Goal: Transaction & Acquisition: Purchase product/service

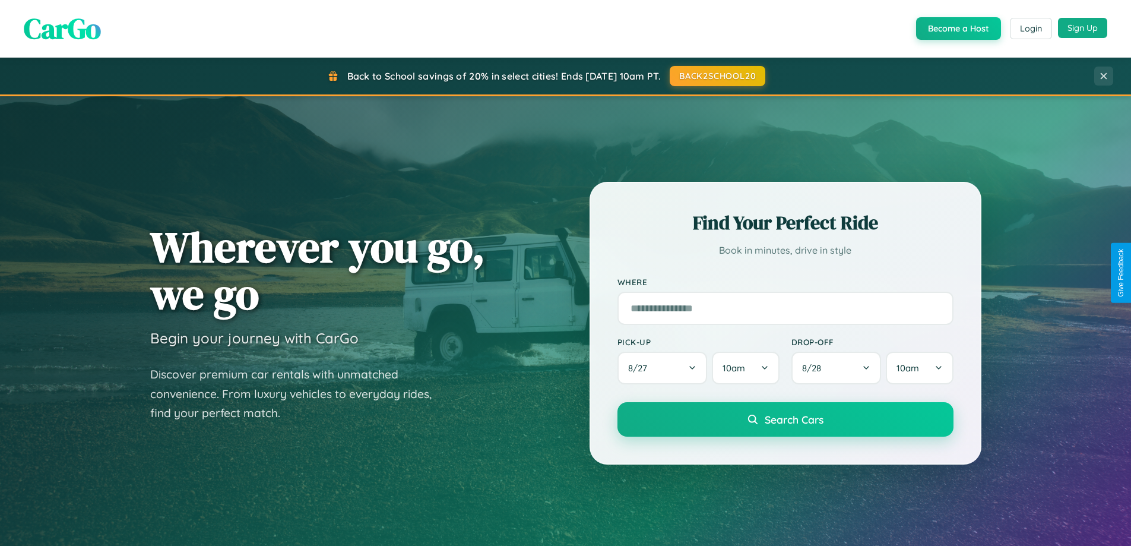
click at [1083, 28] on button "Sign Up" at bounding box center [1082, 28] width 49 height 20
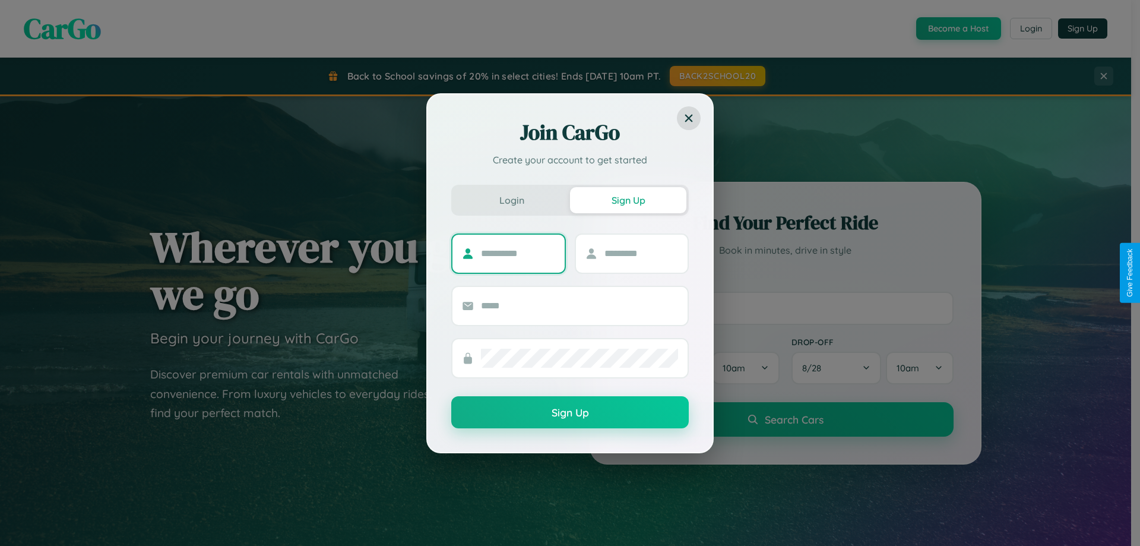
click at [518, 253] on input "text" at bounding box center [518, 253] width 74 height 19
type input "*****"
click at [641, 253] on input "text" at bounding box center [642, 253] width 74 height 19
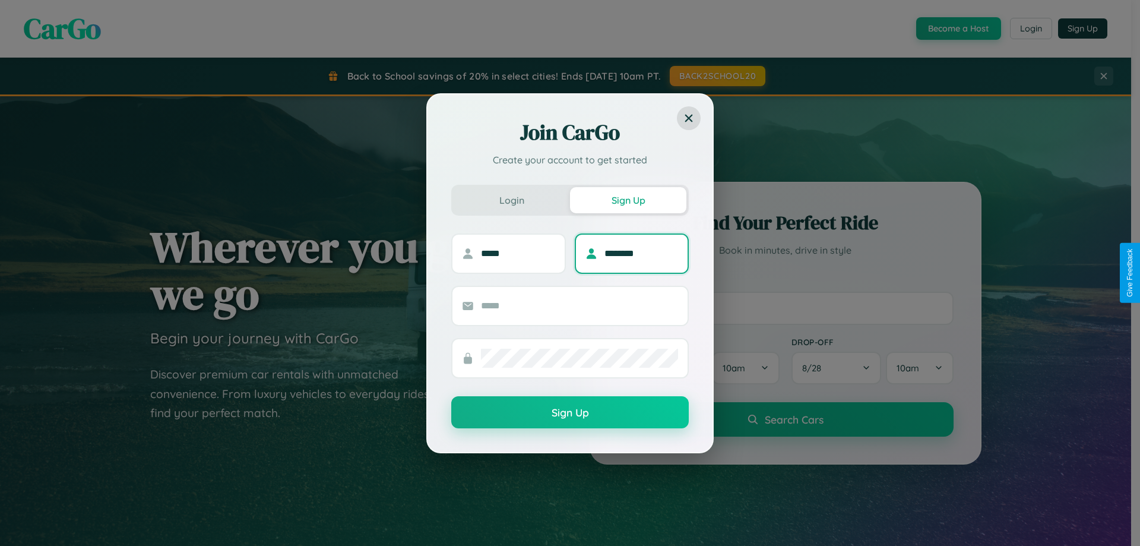
type input "********"
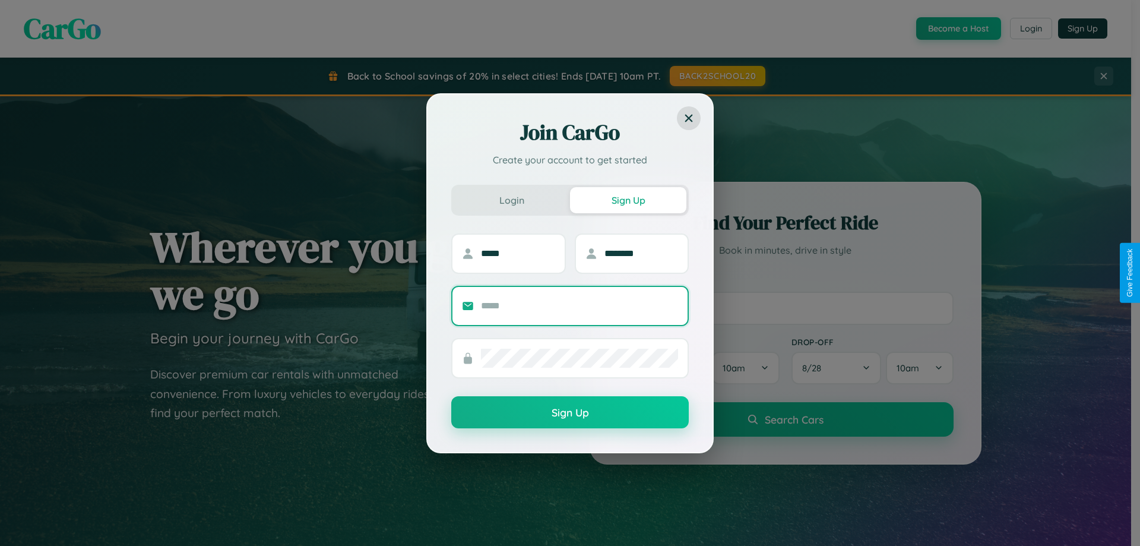
click at [580, 305] on input "text" at bounding box center [579, 305] width 197 height 19
type input "**********"
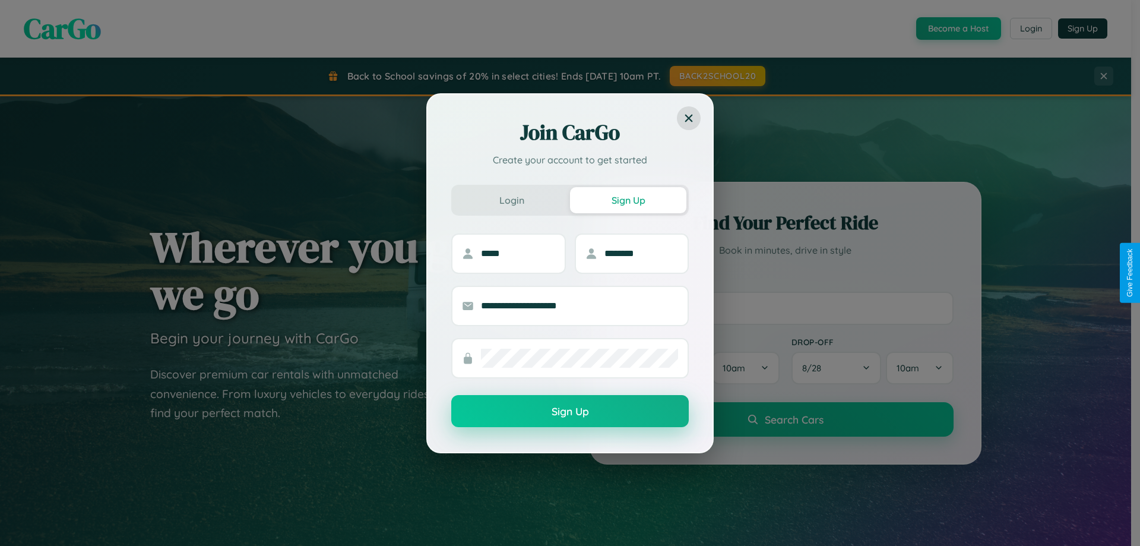
click at [570, 412] on button "Sign Up" at bounding box center [570, 411] width 238 height 32
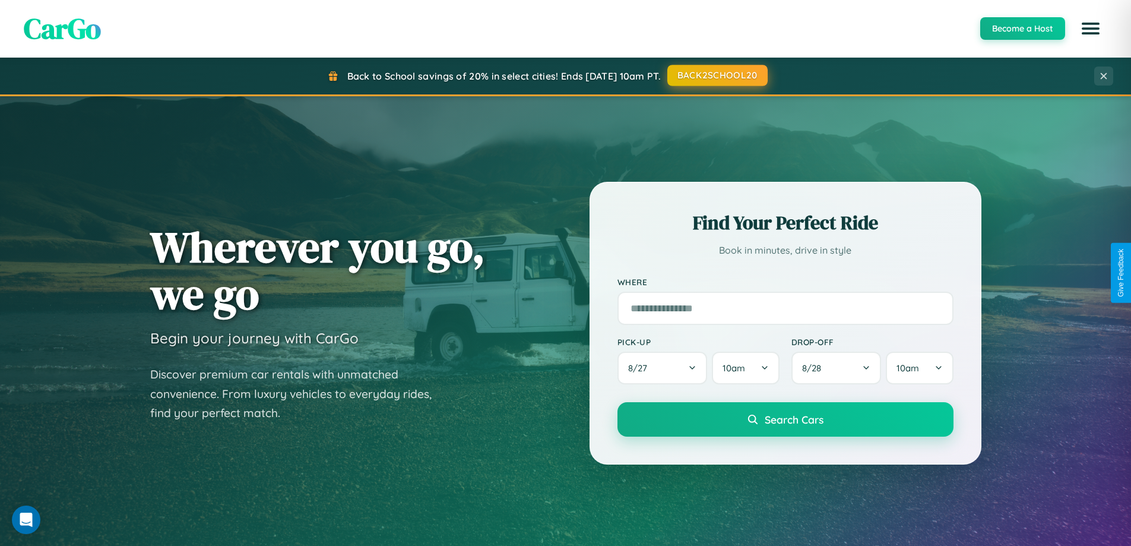
click at [717, 75] on button "BACK2SCHOOL20" at bounding box center [718, 75] width 100 height 21
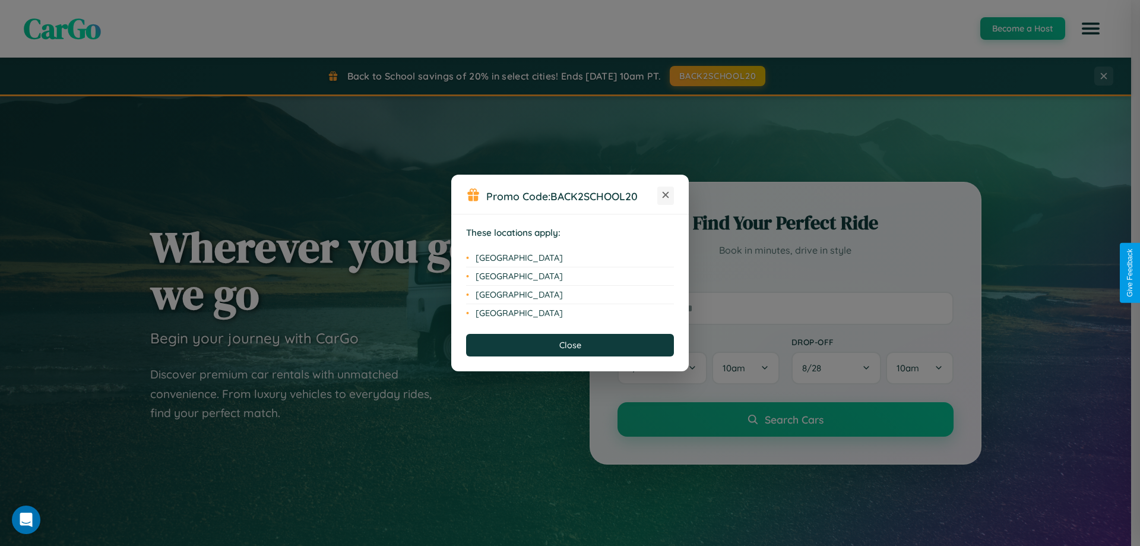
click at [666, 195] on icon at bounding box center [666, 195] width 7 height 7
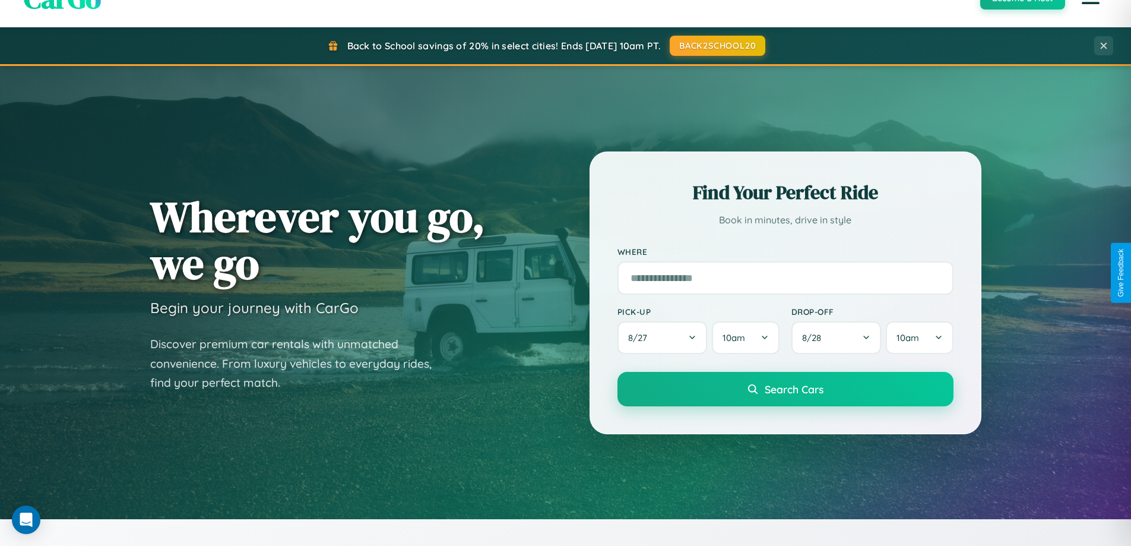
scroll to position [512, 0]
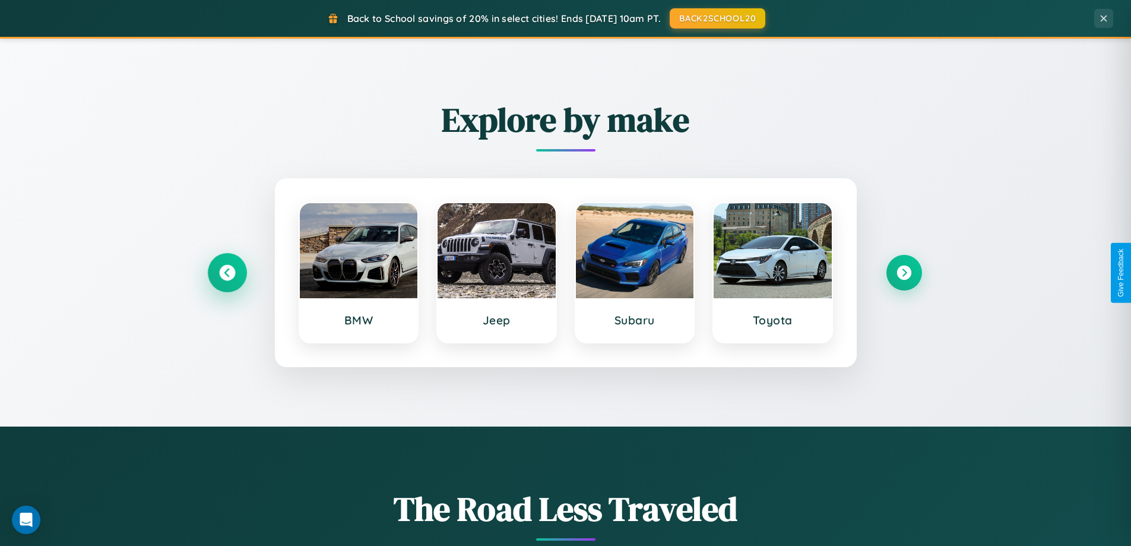
click at [227, 273] on icon at bounding box center [227, 273] width 16 height 16
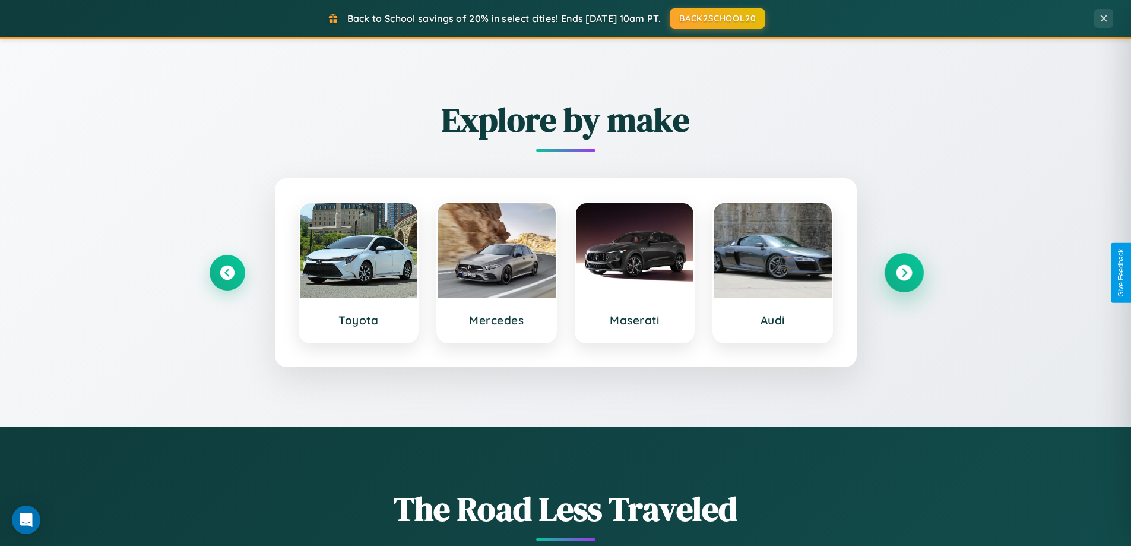
click at [904, 273] on icon at bounding box center [904, 273] width 16 height 16
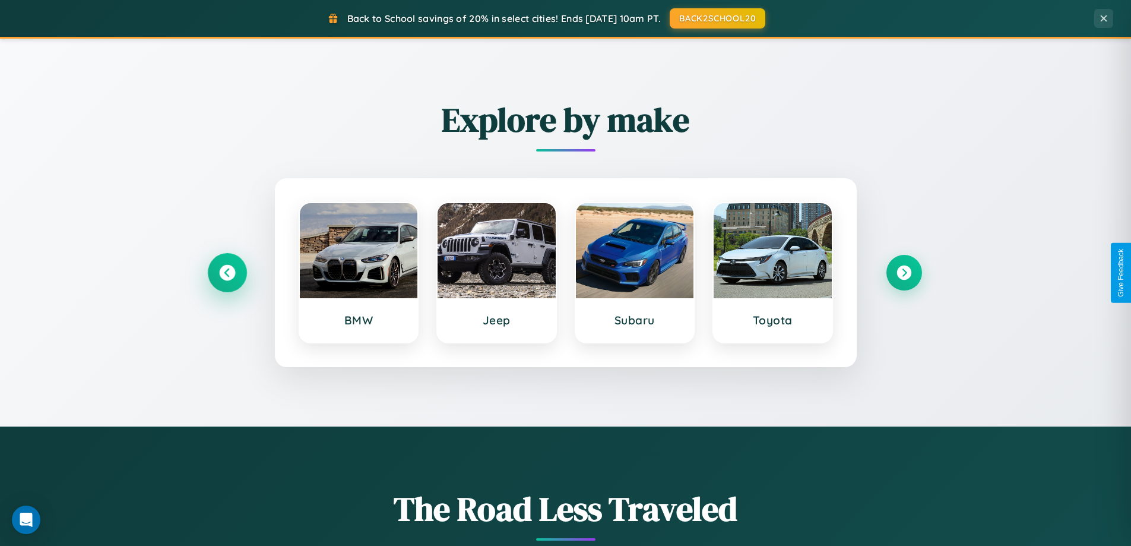
click at [227, 273] on icon at bounding box center [227, 273] width 16 height 16
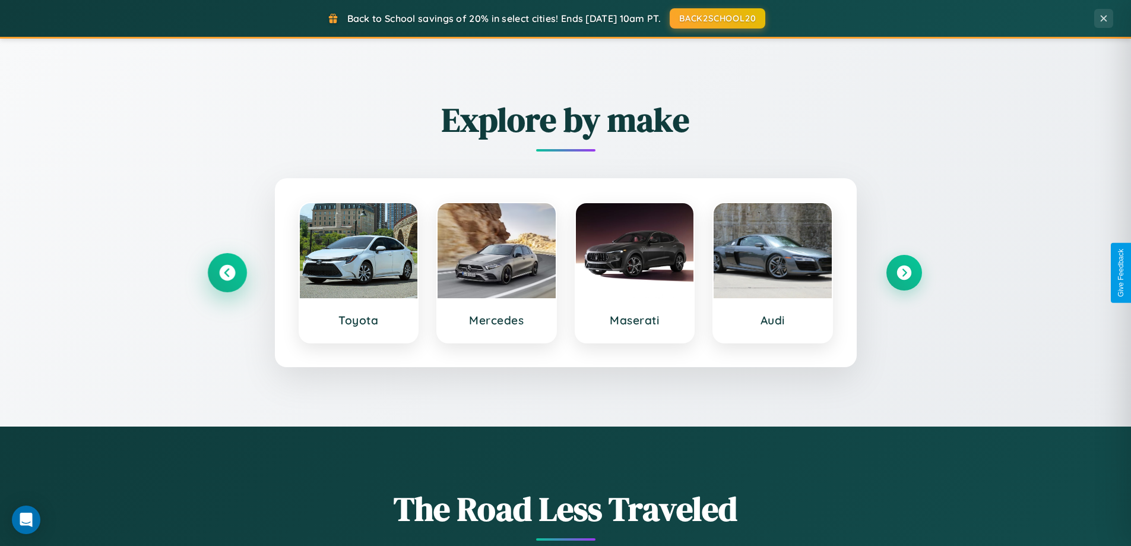
click at [227, 273] on icon at bounding box center [227, 273] width 16 height 16
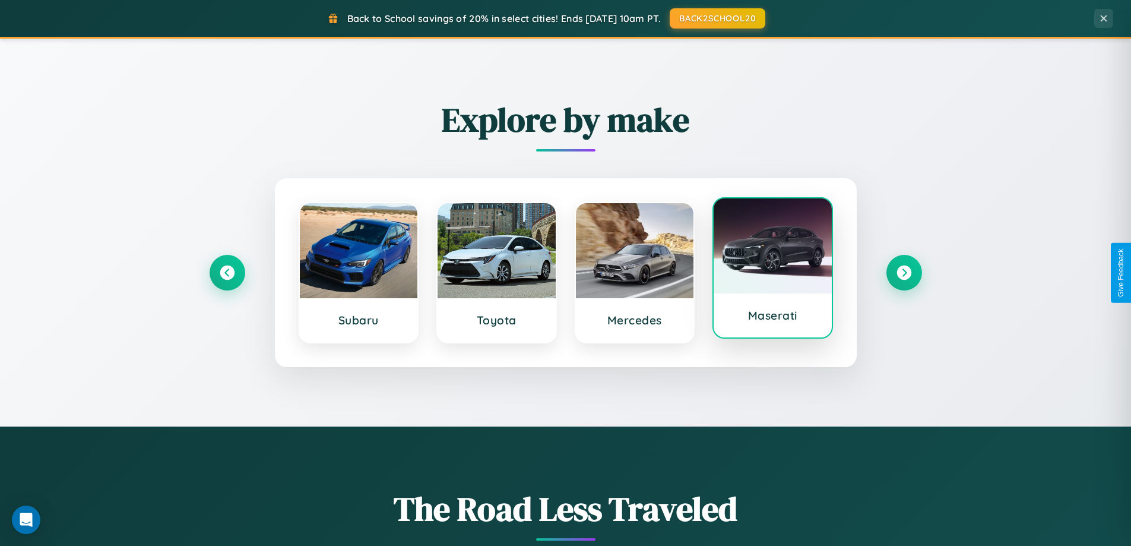
click at [773, 268] on div at bounding box center [773, 245] width 118 height 95
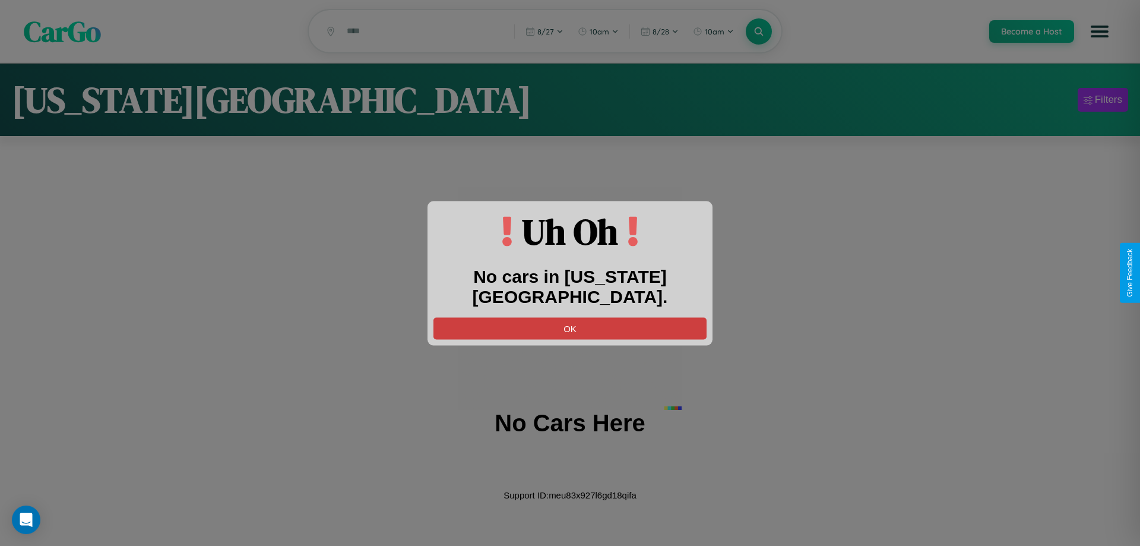
click at [570, 317] on button "OK" at bounding box center [570, 328] width 273 height 22
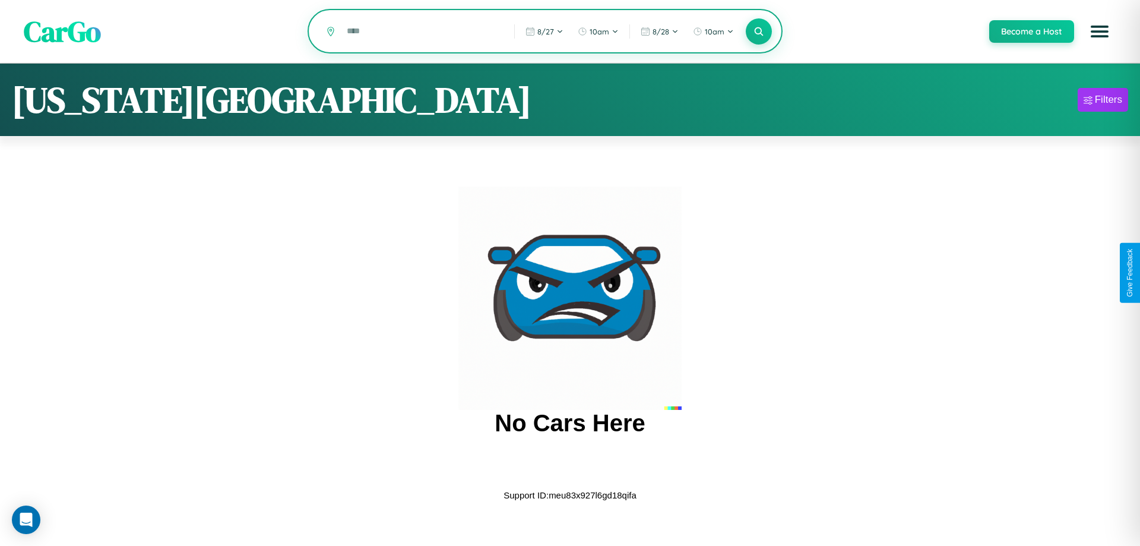
click at [422, 32] on input "text" at bounding box center [422, 31] width 162 height 21
click at [758, 32] on icon at bounding box center [758, 31] width 11 height 11
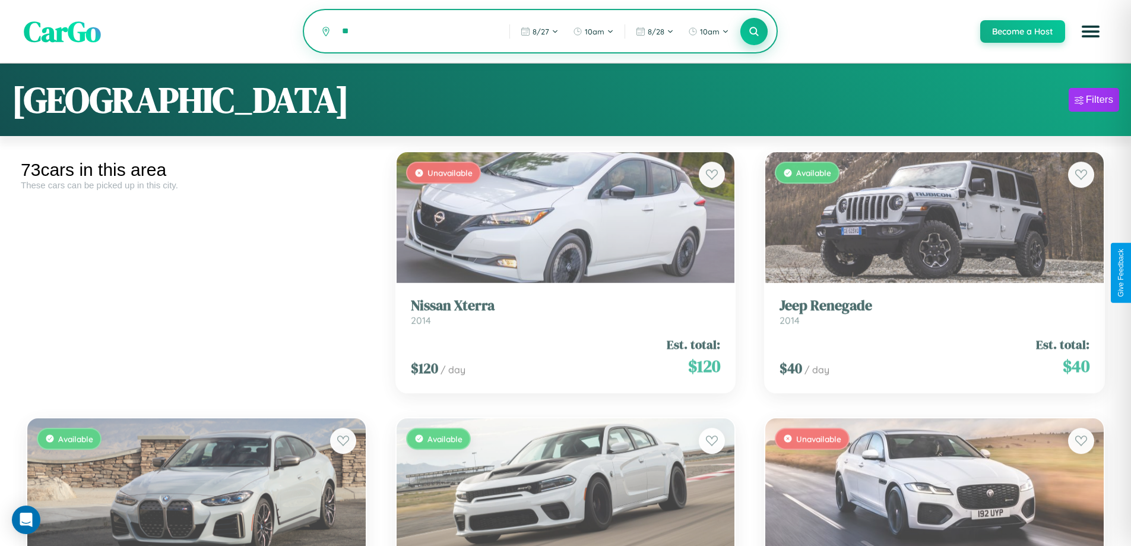
type input "*"
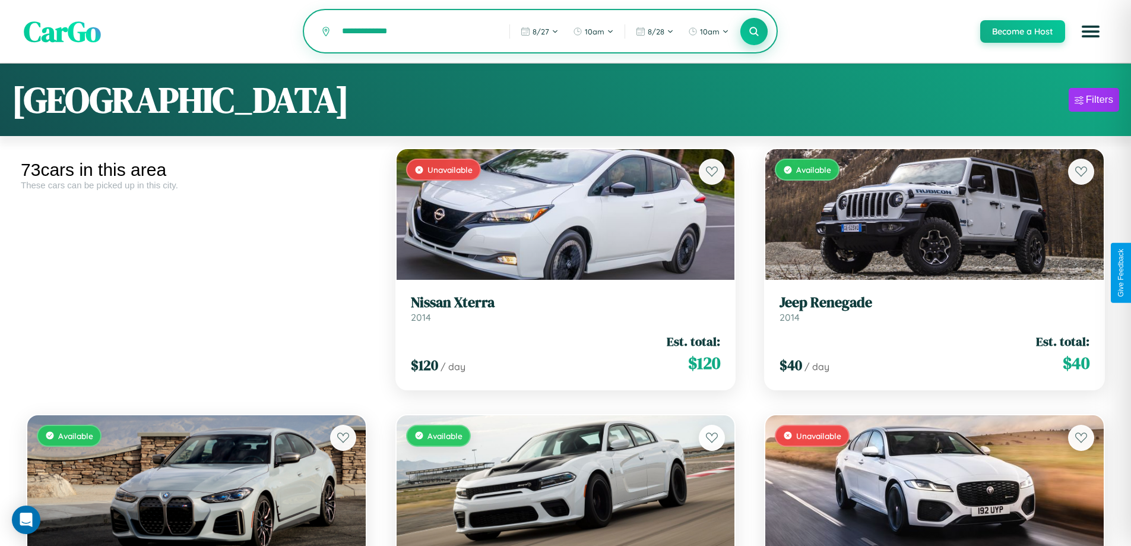
type input "**********"
click at [754, 32] on icon at bounding box center [754, 31] width 11 height 11
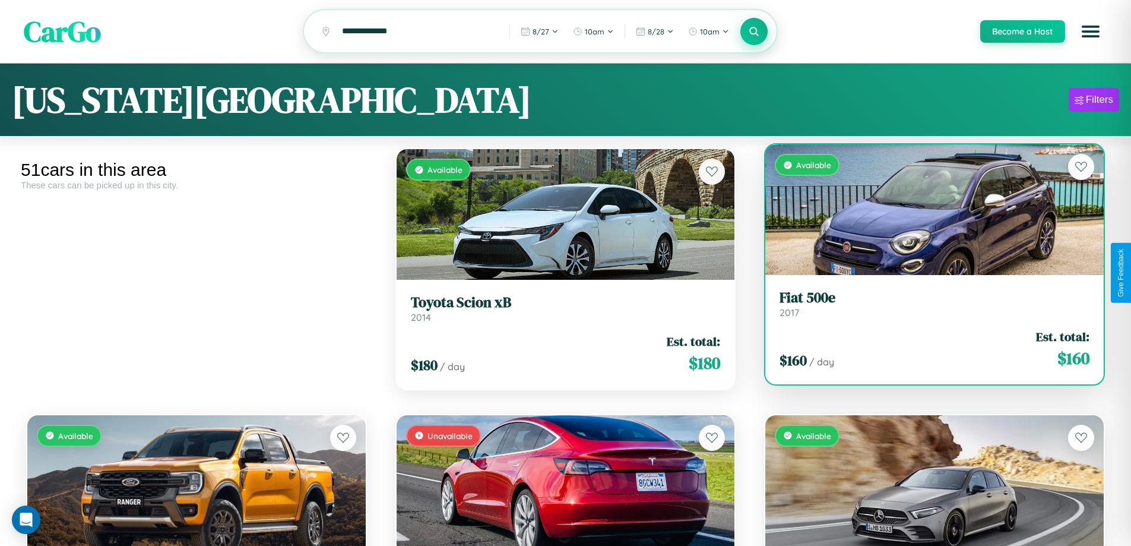
click at [927, 216] on div "Available" at bounding box center [934, 209] width 339 height 131
click at [927, 211] on div "Available" at bounding box center [934, 209] width 339 height 131
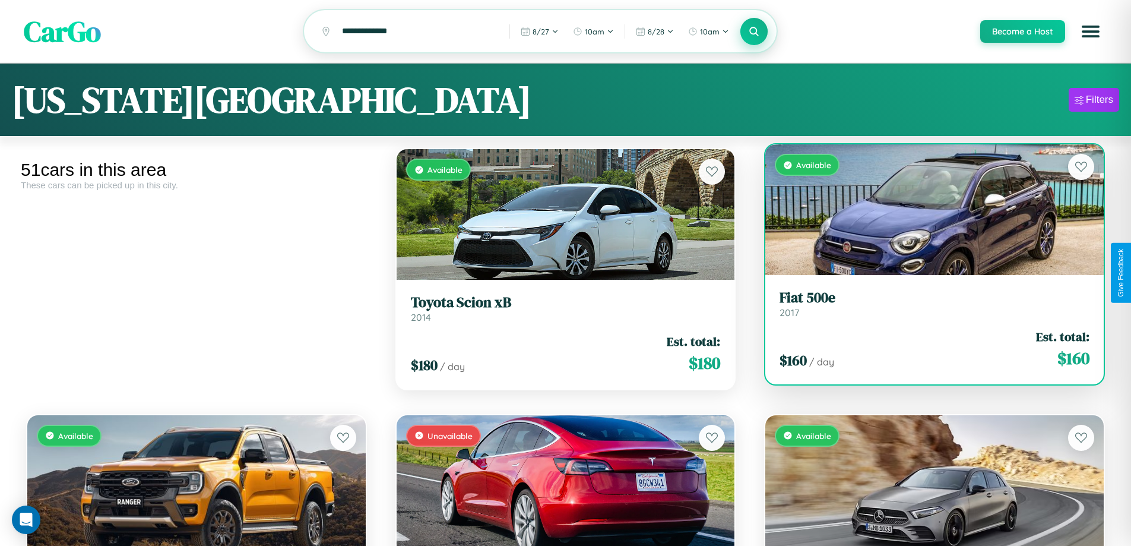
click at [927, 211] on div "Available" at bounding box center [934, 209] width 339 height 131
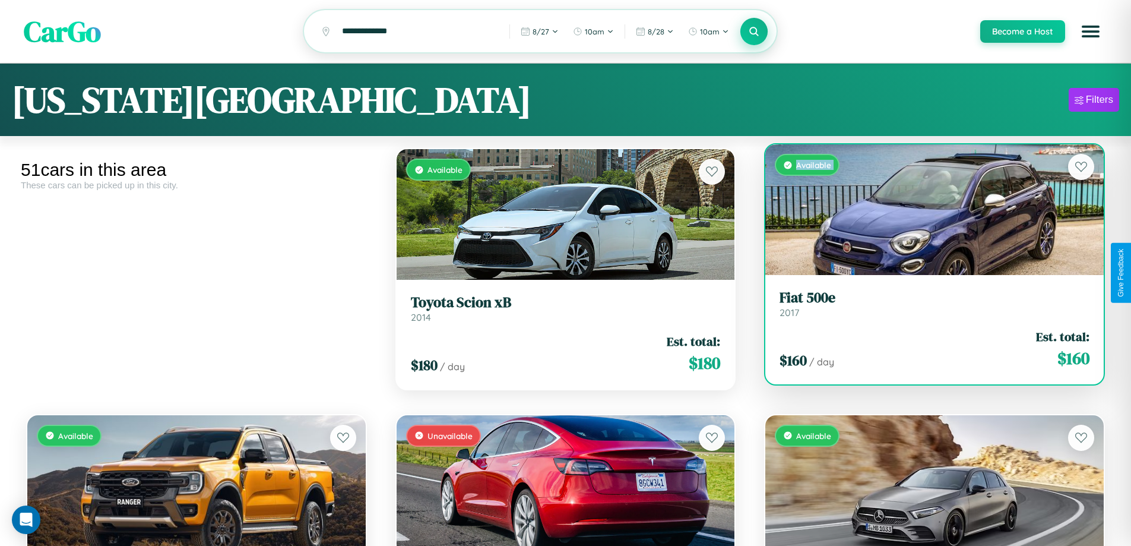
click at [927, 211] on div "Available" at bounding box center [934, 209] width 339 height 131
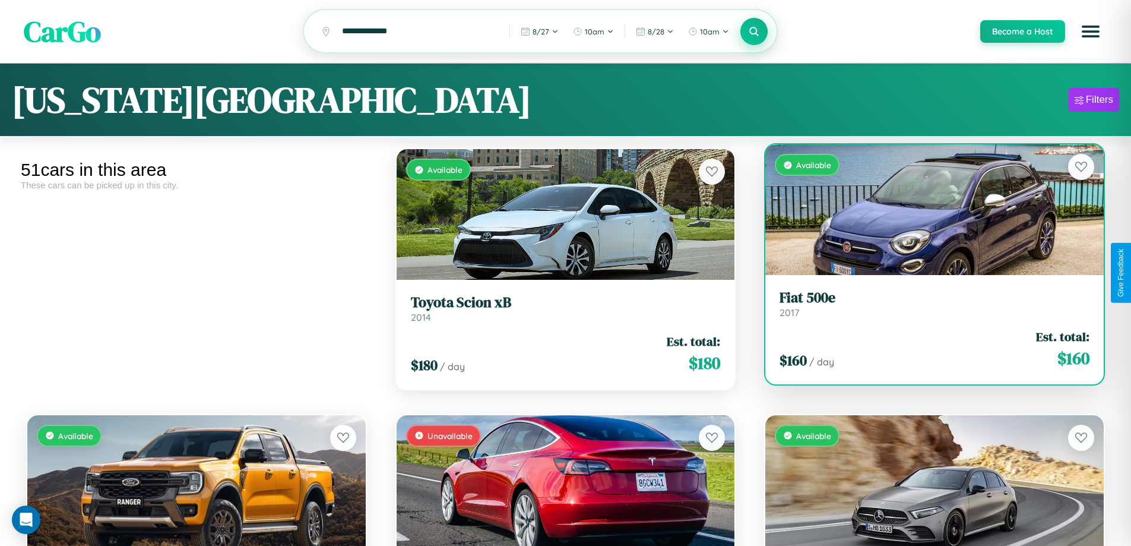
click at [927, 211] on div "Available" at bounding box center [934, 209] width 339 height 131
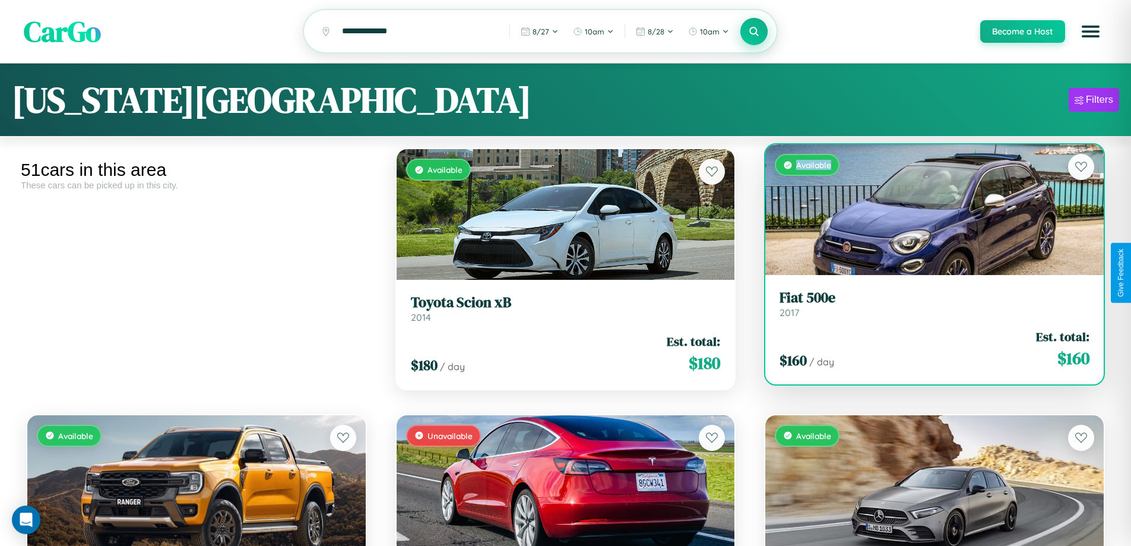
click at [927, 211] on div "Available" at bounding box center [934, 209] width 339 height 131
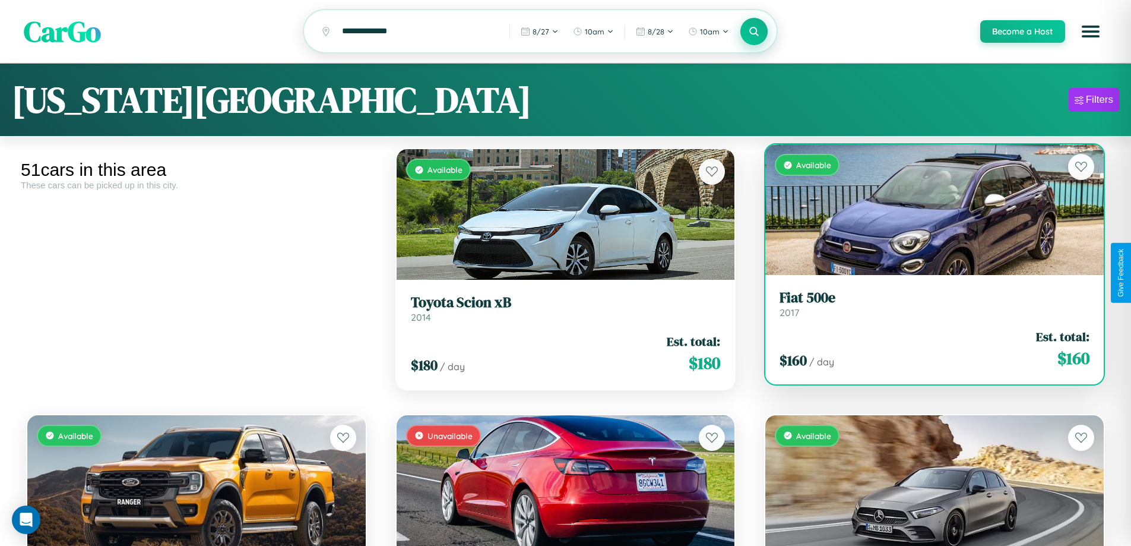
click at [927, 305] on h3 "Fiat 500e" at bounding box center [935, 297] width 310 height 17
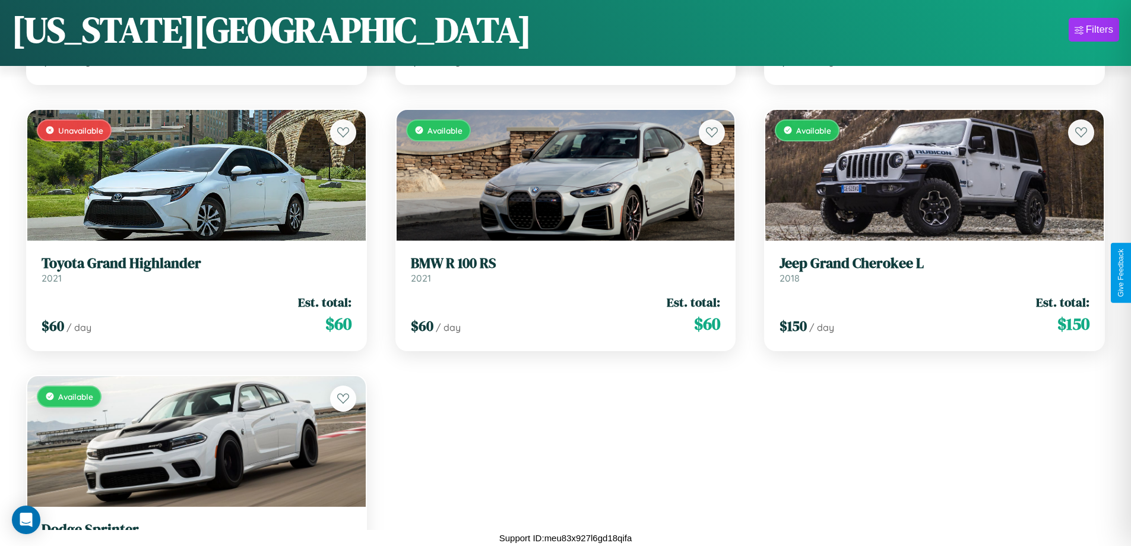
scroll to position [4347, 0]
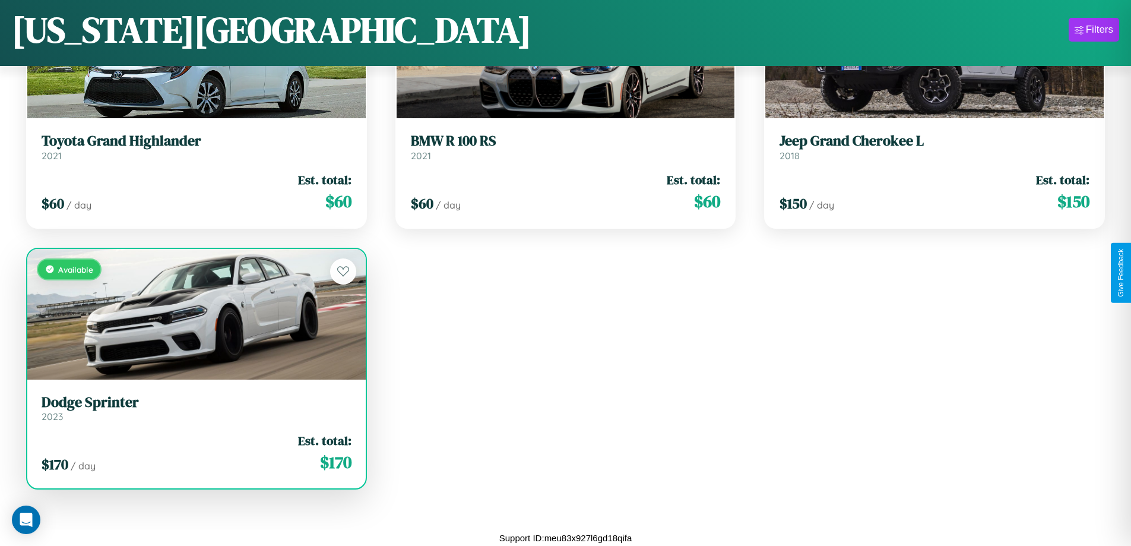
click at [195, 407] on h3 "Dodge Sprinter" at bounding box center [197, 402] width 310 height 17
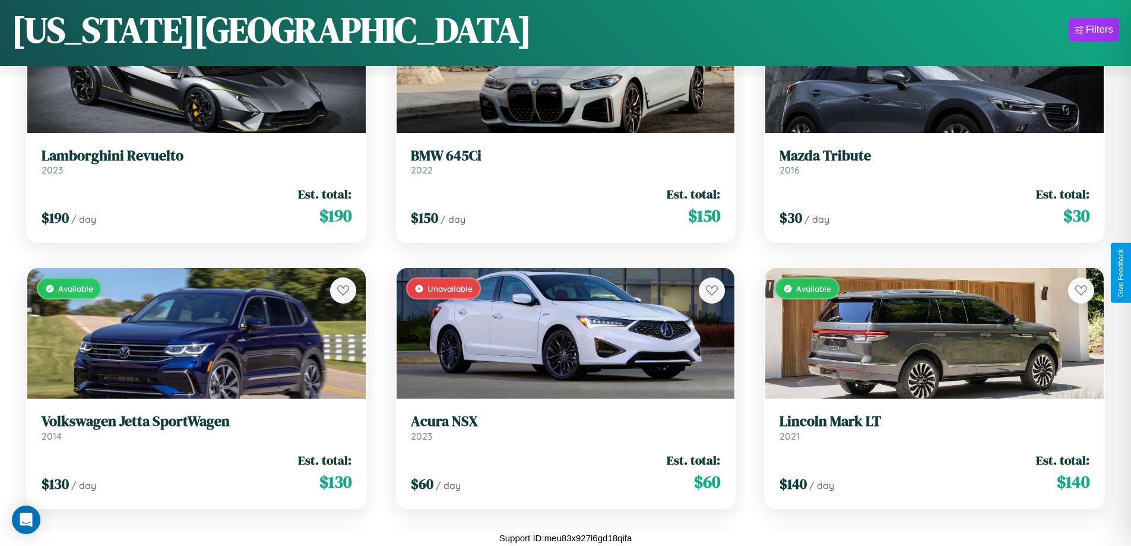
scroll to position [1497, 0]
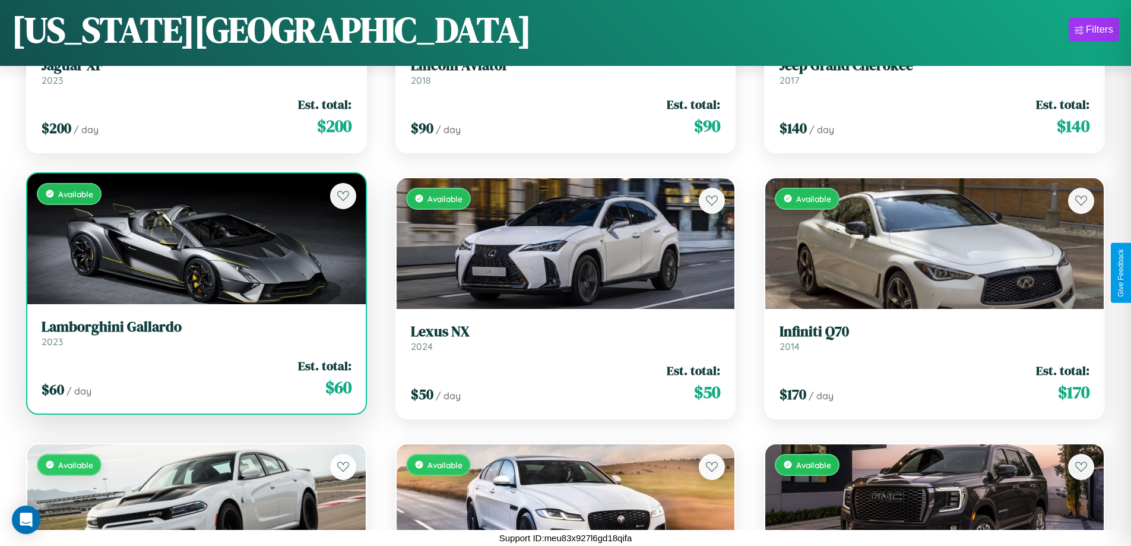
click at [195, 337] on link "Lamborghini Gallardo 2023" at bounding box center [197, 332] width 310 height 29
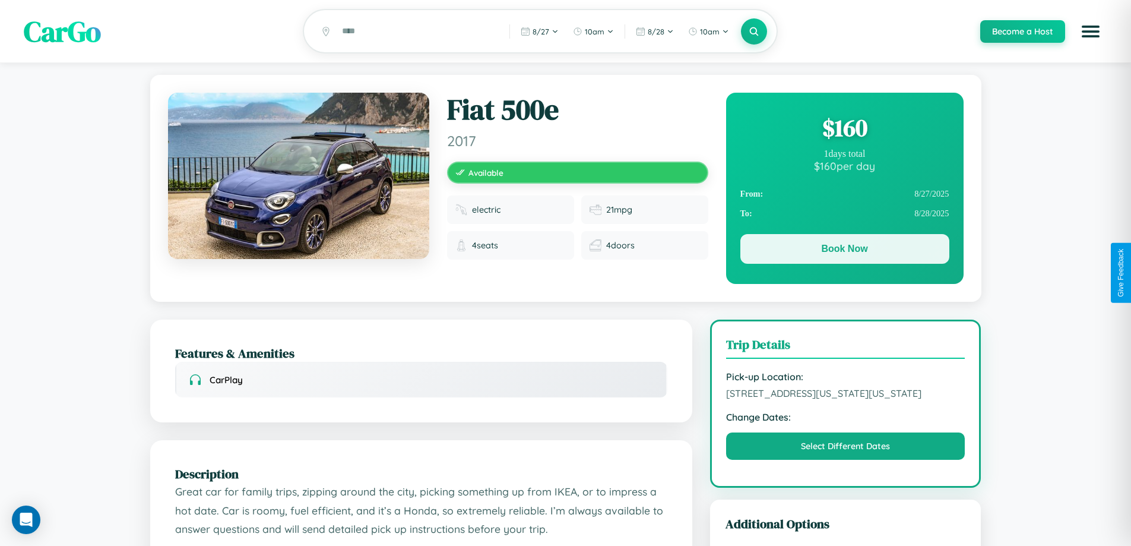
click at [844, 251] on button "Book Now" at bounding box center [845, 249] width 209 height 30
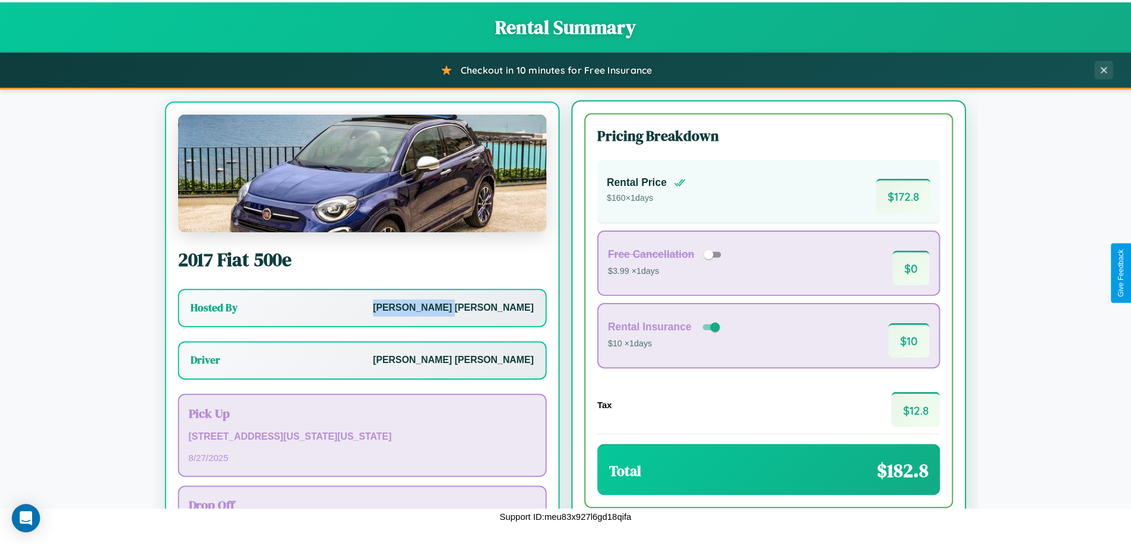
scroll to position [55, 0]
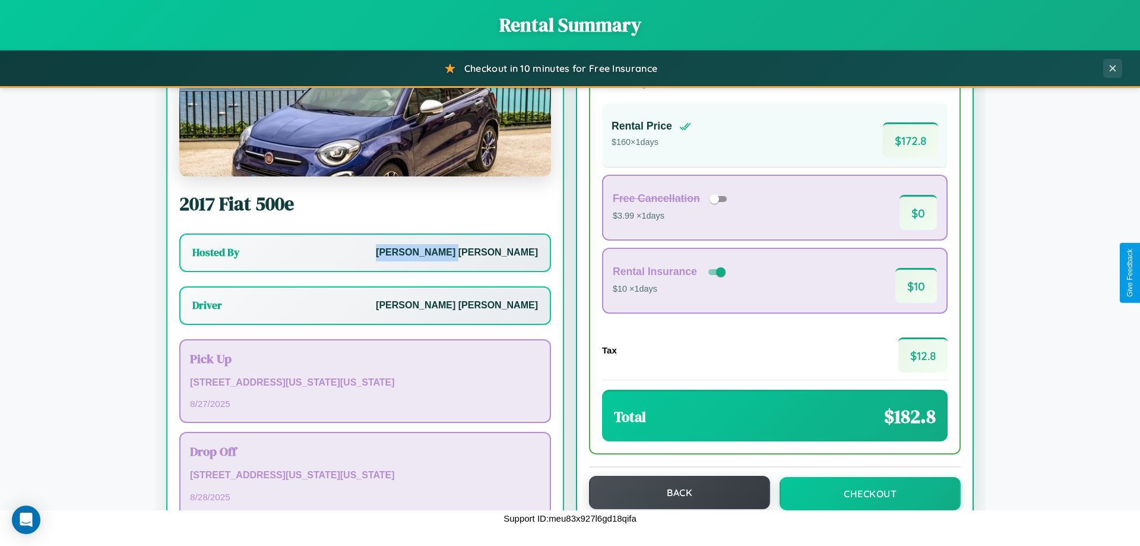
click at [674, 492] on button "Back" at bounding box center [679, 492] width 181 height 33
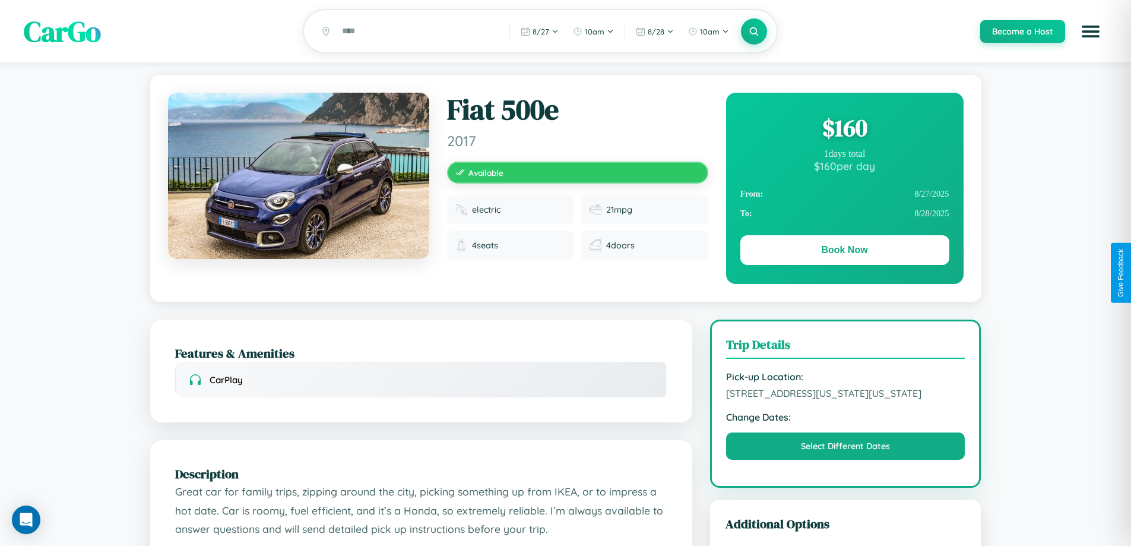
click at [844, 129] on div "$ 160" at bounding box center [845, 128] width 209 height 32
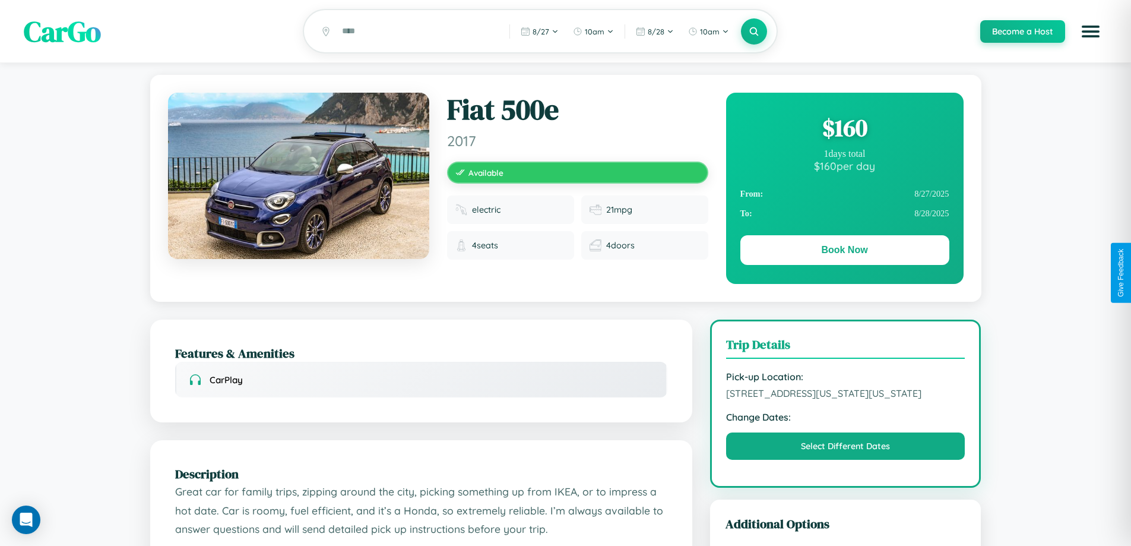
click at [844, 129] on div "$ 160" at bounding box center [845, 128] width 209 height 32
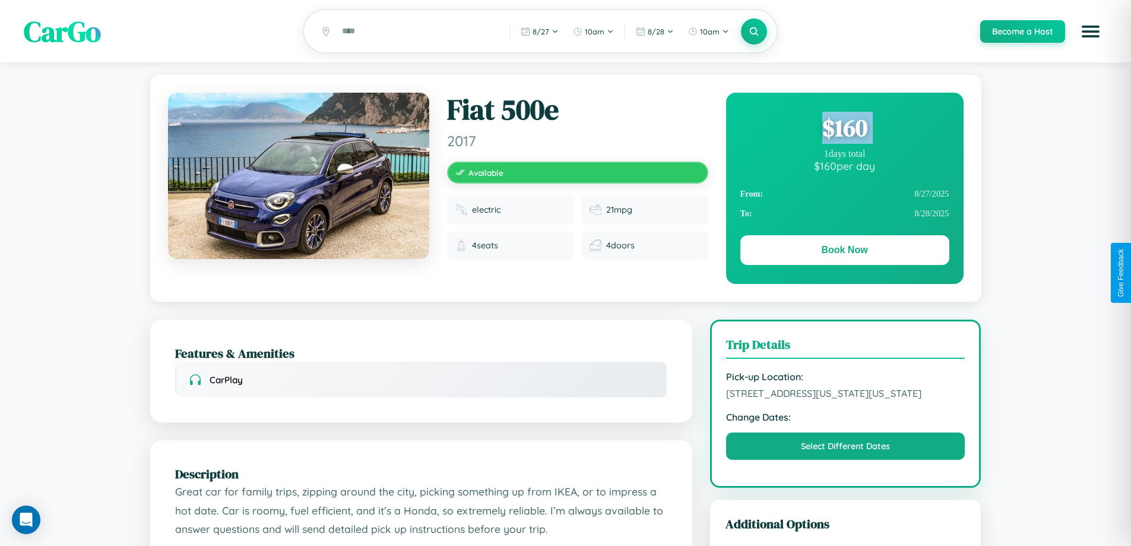
click at [844, 129] on div "$ 160" at bounding box center [845, 128] width 209 height 32
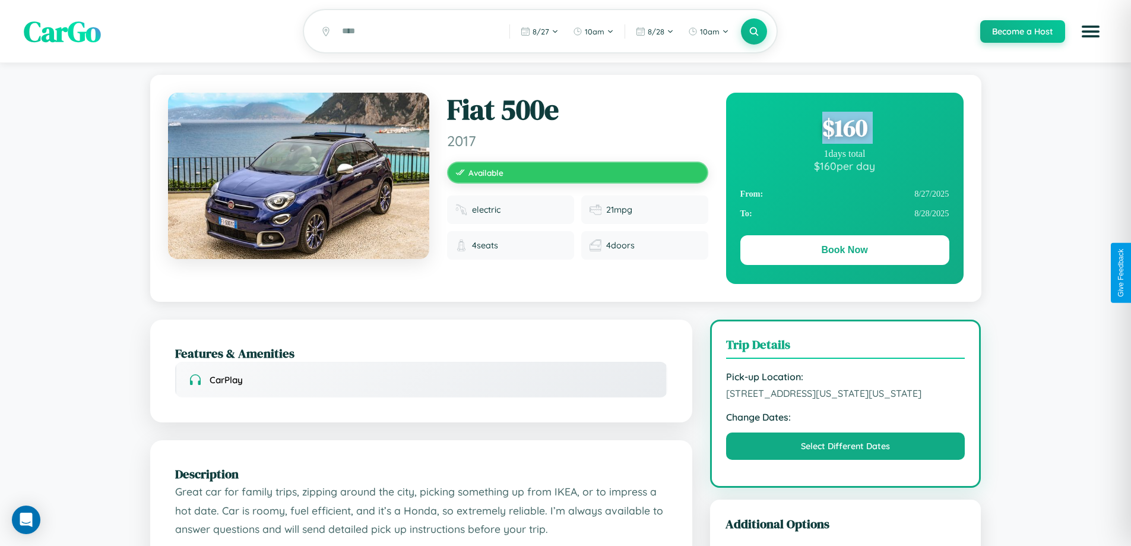
click at [844, 129] on div "$ 160" at bounding box center [845, 128] width 209 height 32
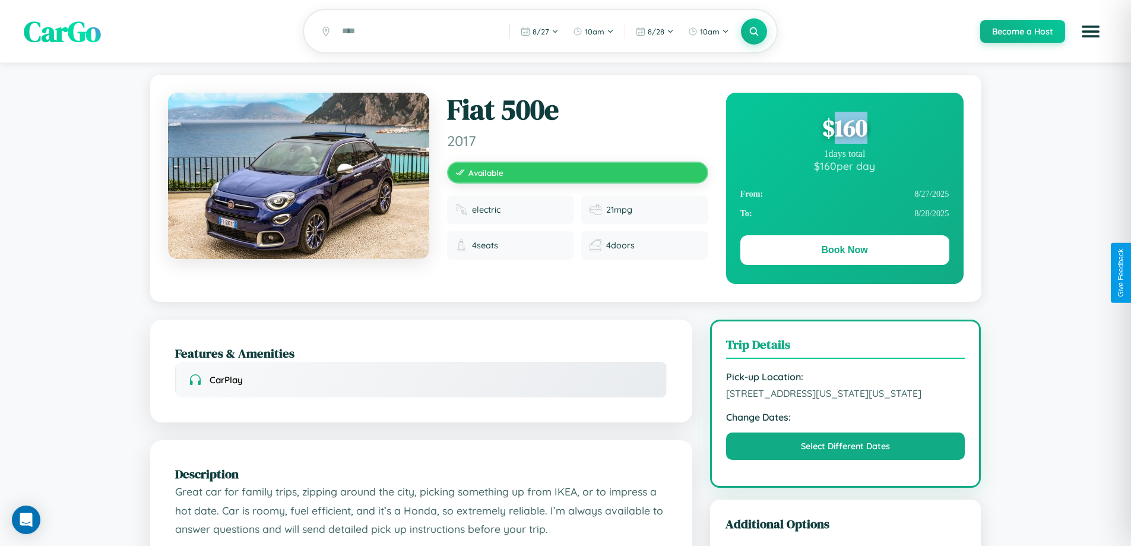
click at [844, 129] on div "$ 160" at bounding box center [845, 128] width 209 height 32
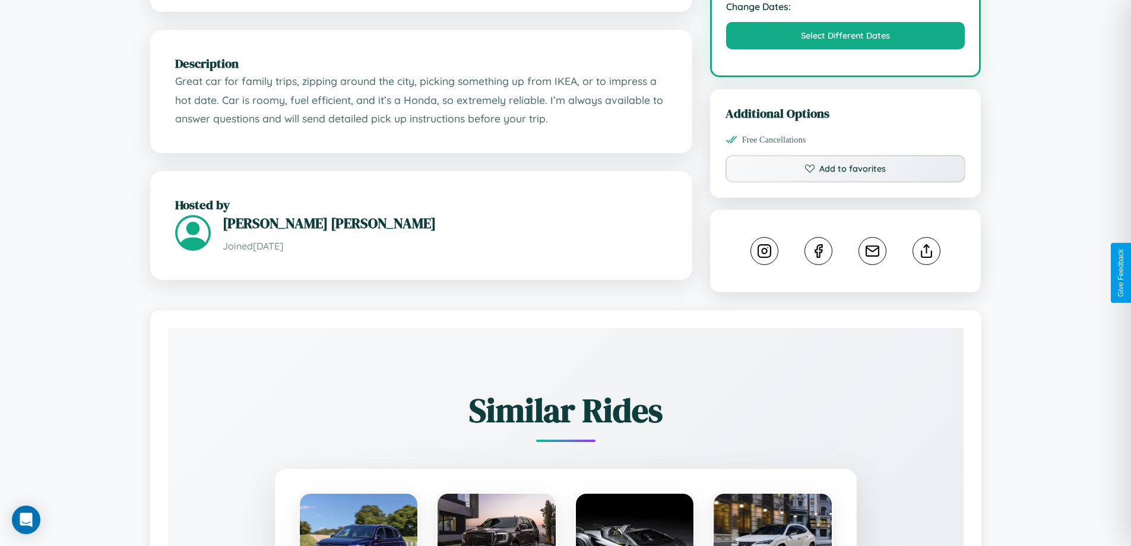
scroll to position [673, 0]
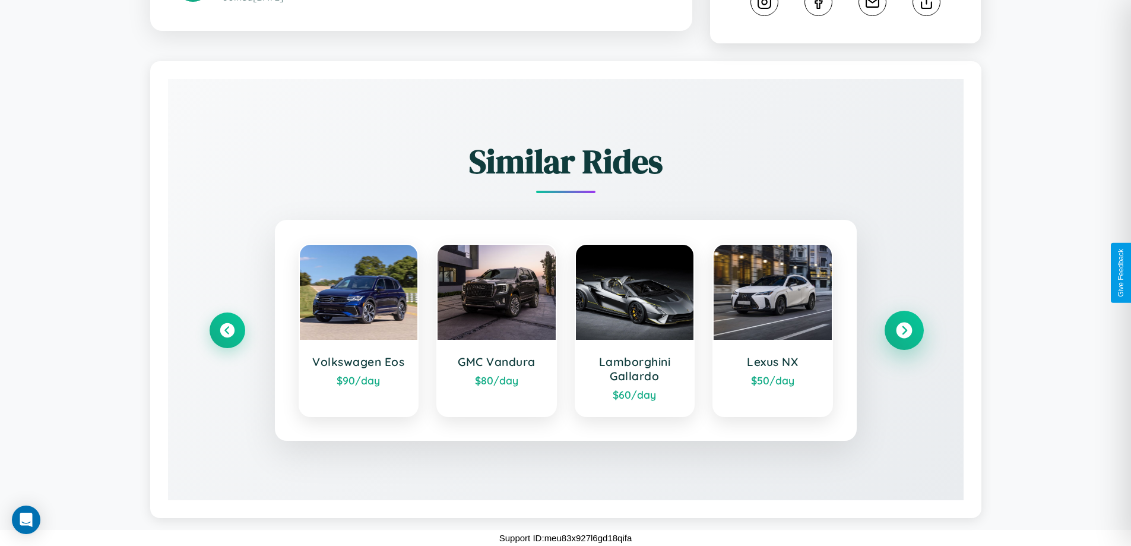
click at [904, 330] on icon at bounding box center [904, 330] width 16 height 16
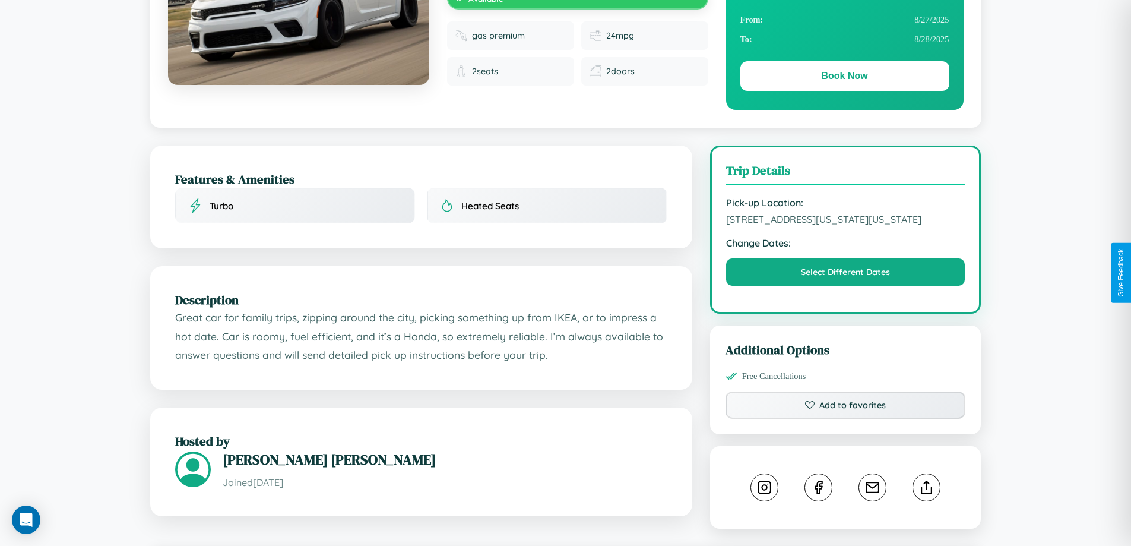
scroll to position [402, 0]
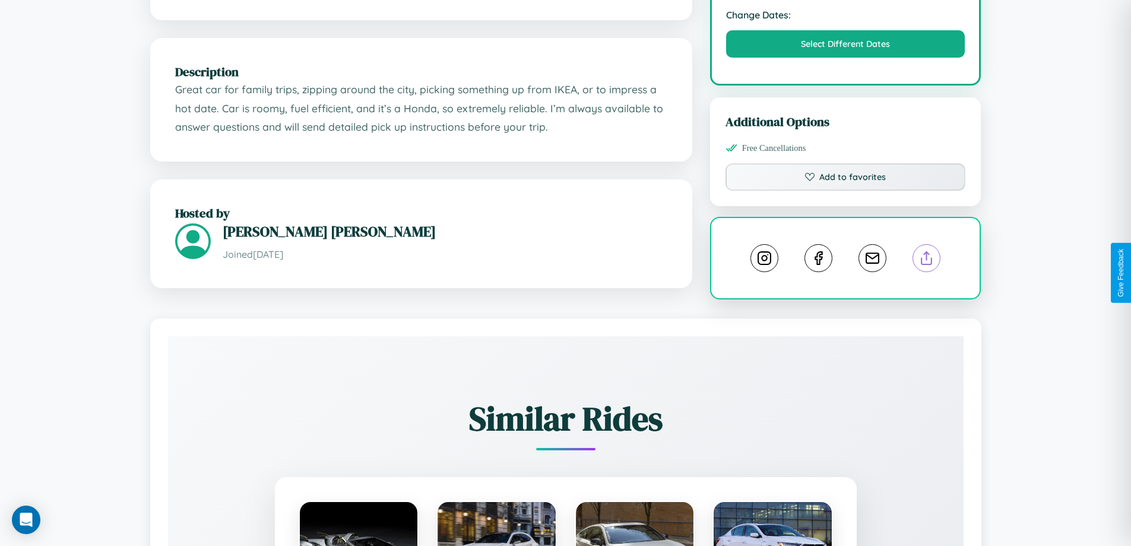
click at [927, 260] on line at bounding box center [927, 256] width 0 height 8
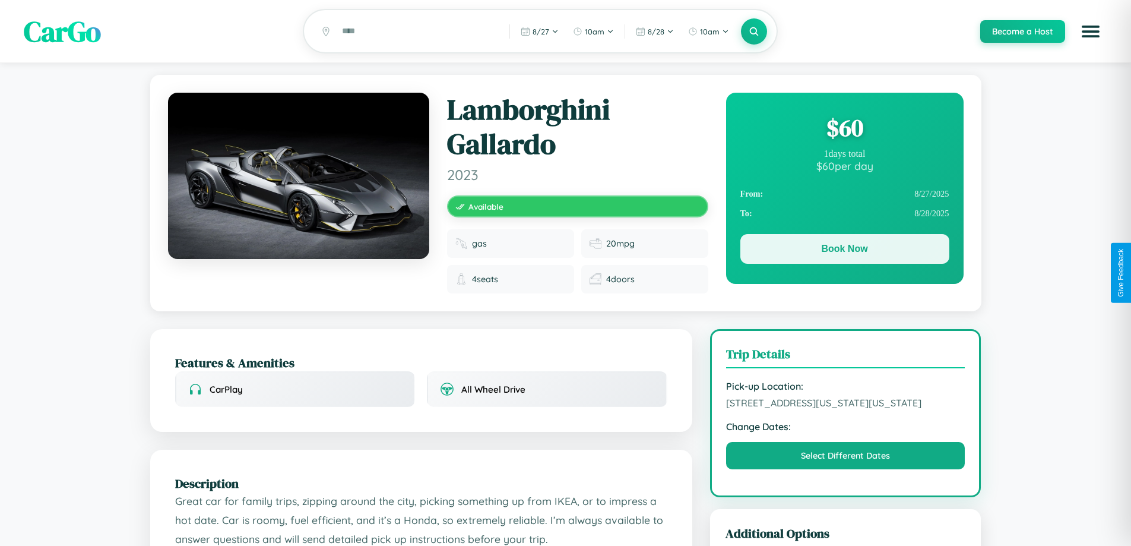
click at [844, 251] on button "Book Now" at bounding box center [845, 249] width 209 height 30
